Goal: Navigation & Orientation: Find specific page/section

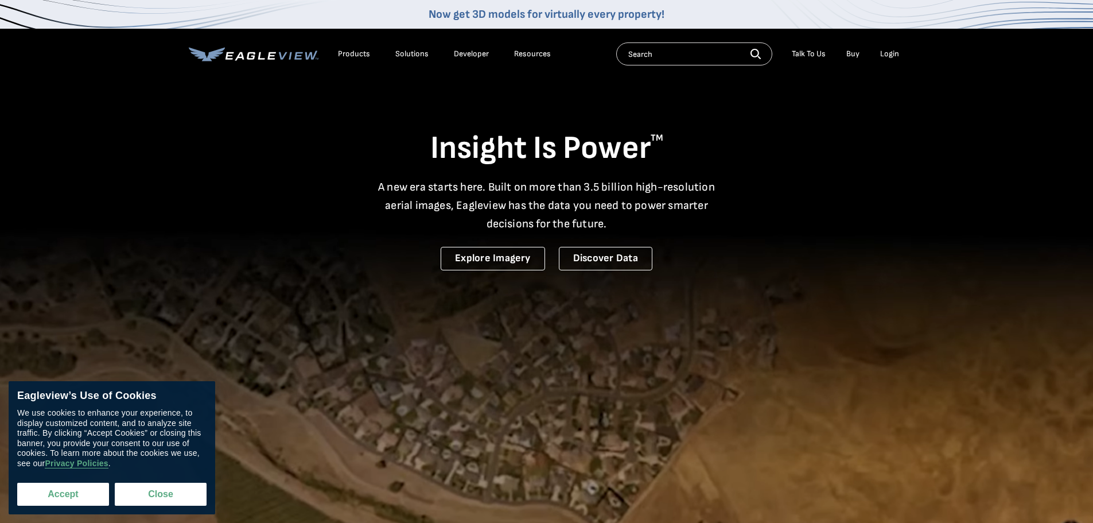
click at [84, 496] on button "Accept" at bounding box center [63, 493] width 92 height 23
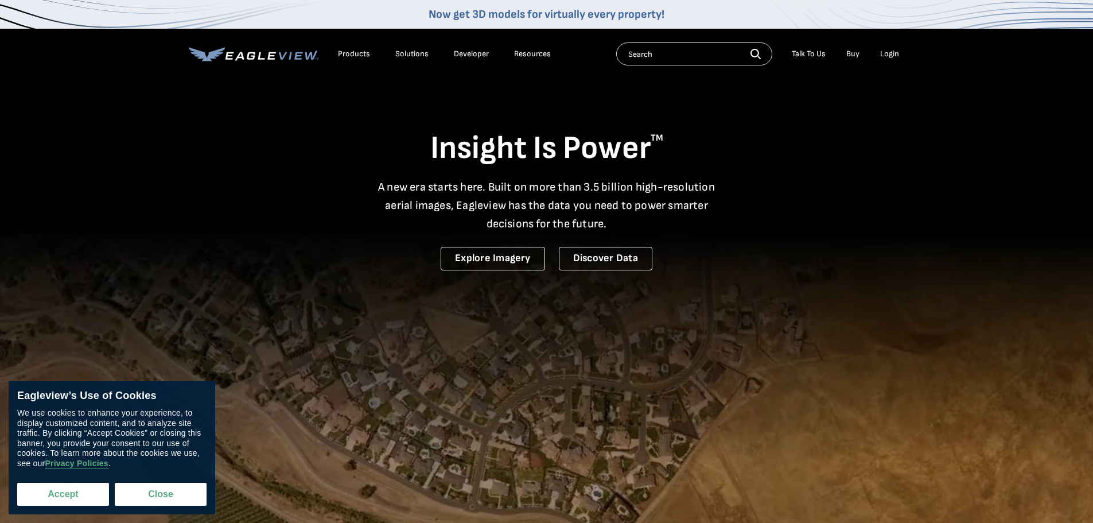
checkbox input "true"
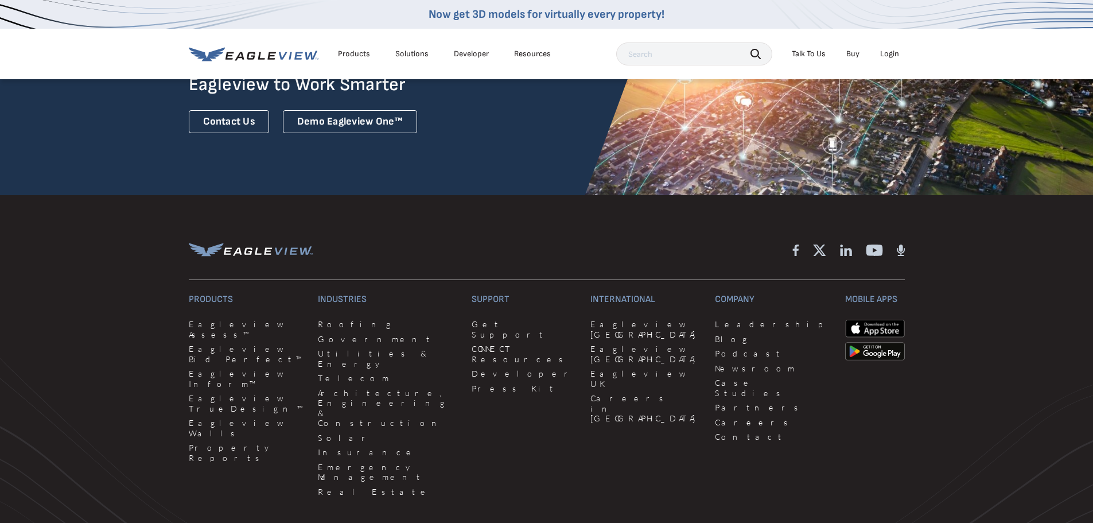
scroll to position [3162, 0]
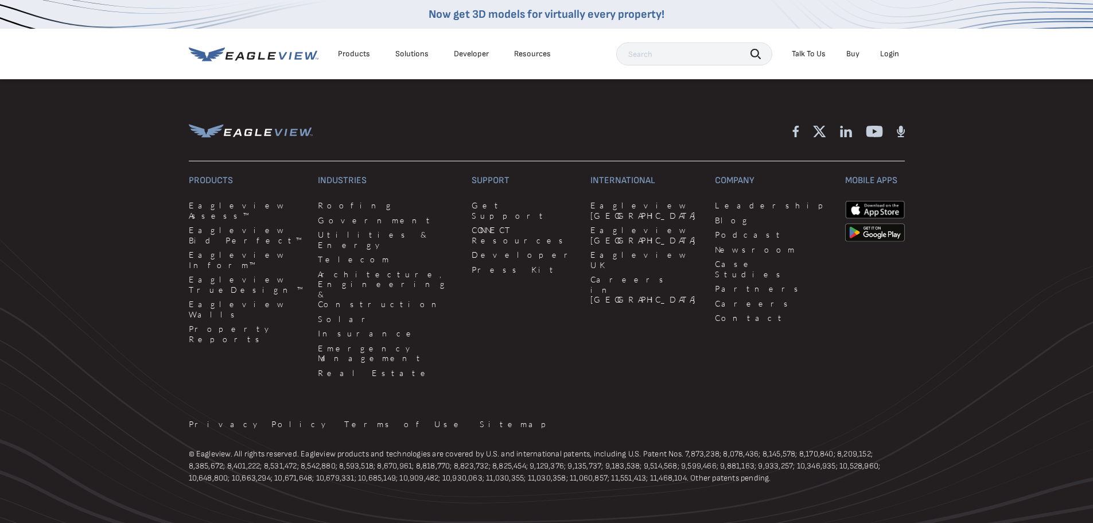
click at [215, 124] on icon at bounding box center [206, 130] width 35 height 13
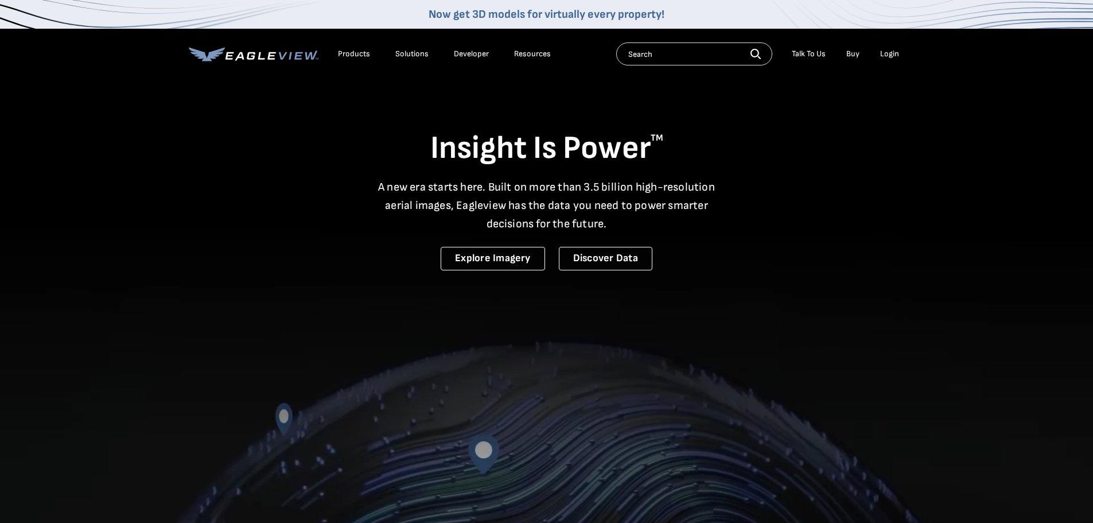
click at [254, 59] on icon at bounding box center [254, 54] width 130 height 14
